Goal: Task Accomplishment & Management: Complete application form

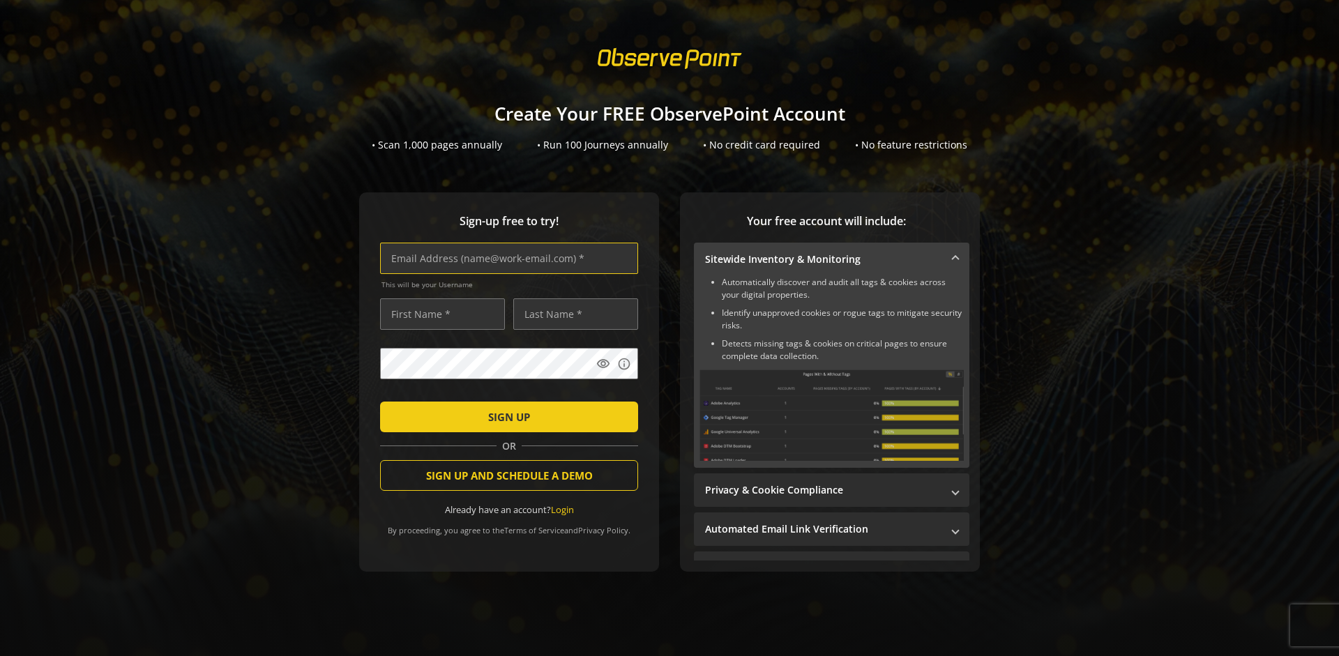
click at [506, 258] on input "text" at bounding box center [509, 258] width 258 height 31
type input "[EMAIL_ADDRESS][DOMAIN_NAME]"
click at [439, 314] on input "text" at bounding box center [442, 314] width 125 height 31
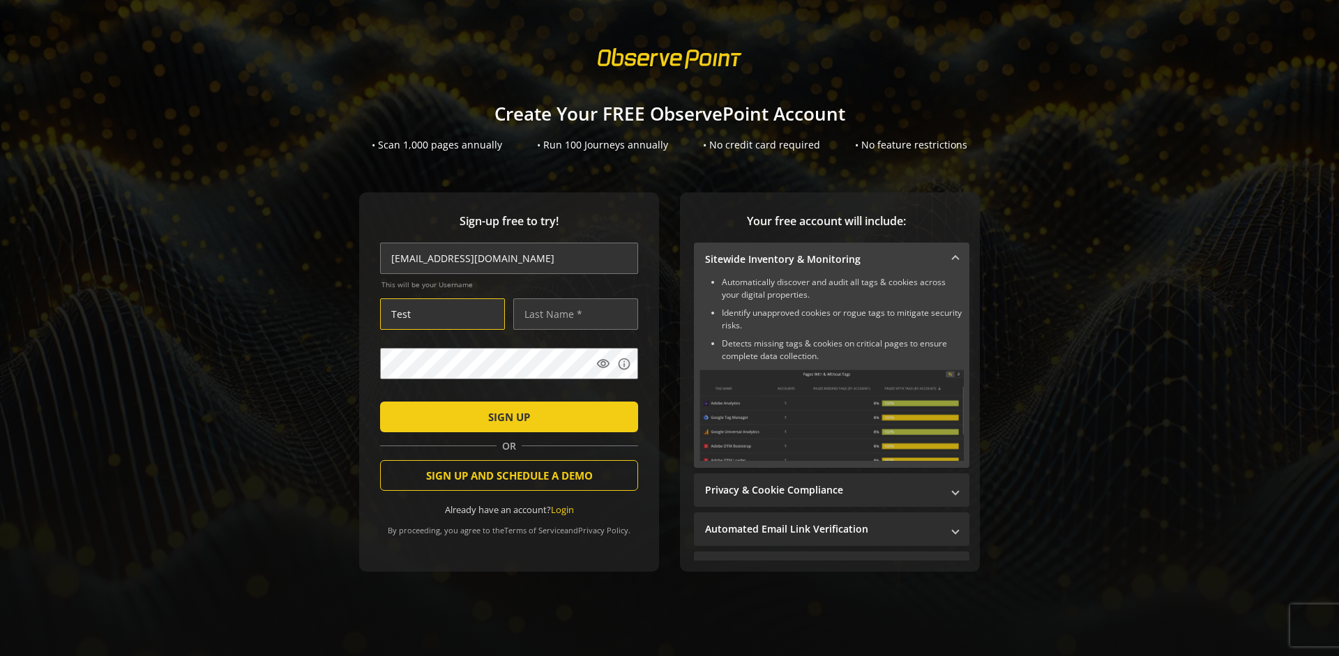
type input "Test"
click at [572, 314] on input "text" at bounding box center [575, 314] width 125 height 31
type input "Test"
click at [506, 416] on span "SIGN UP" at bounding box center [509, 417] width 42 height 25
